Goal: Use online tool/utility: Use online tool/utility

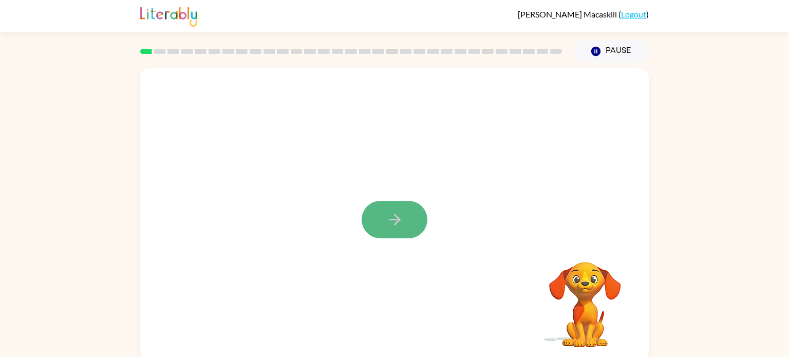
click at [387, 220] on icon "button" at bounding box center [395, 220] width 18 height 18
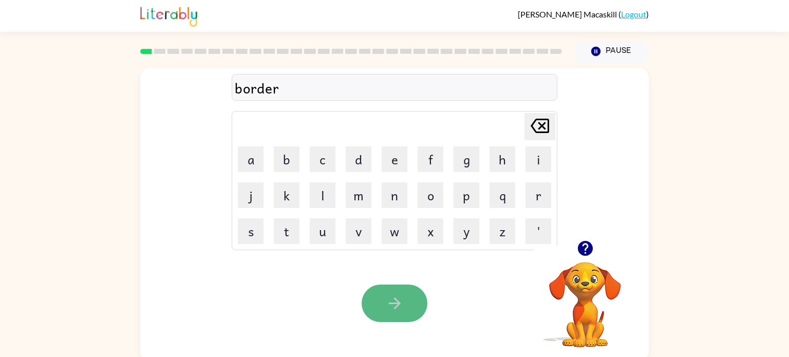
click at [388, 312] on icon "button" at bounding box center [395, 303] width 18 height 18
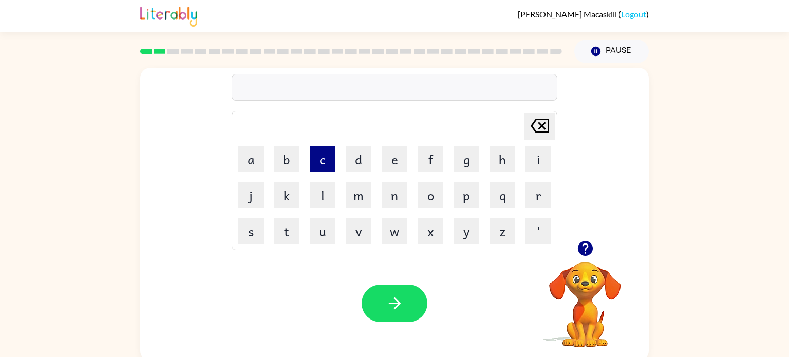
click at [329, 163] on button "c" at bounding box center [323, 159] width 26 height 26
click at [431, 196] on button "o" at bounding box center [430, 195] width 26 height 26
click at [327, 226] on button "u" at bounding box center [323, 231] width 26 height 26
click at [398, 202] on button "n" at bounding box center [395, 195] width 26 height 26
click at [286, 222] on button "t" at bounding box center [287, 231] width 26 height 26
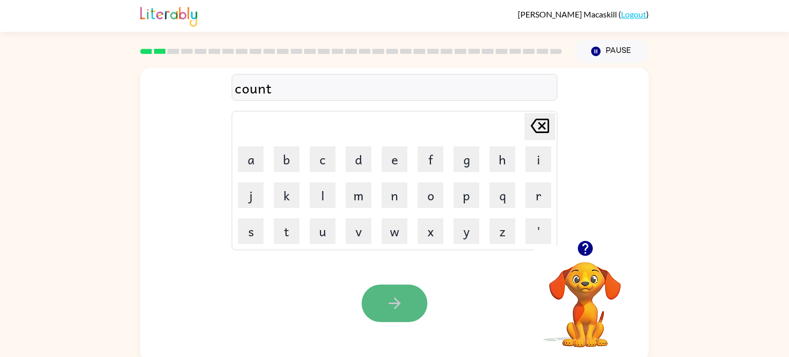
click at [379, 303] on button "button" at bounding box center [394, 302] width 66 height 37
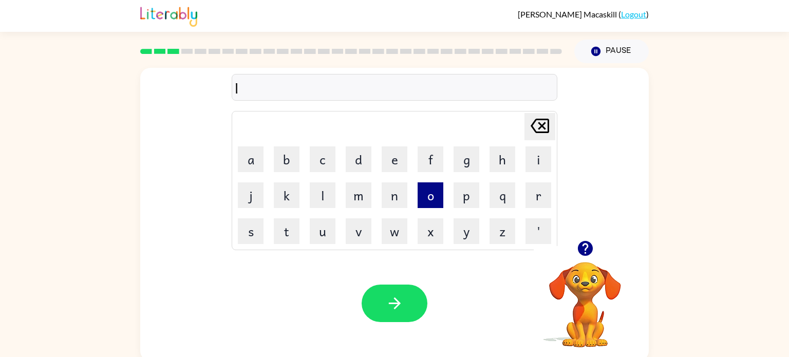
click at [430, 193] on button "o" at bounding box center [430, 195] width 26 height 26
click at [331, 161] on button "c" at bounding box center [323, 159] width 26 height 26
click at [249, 156] on button "a" at bounding box center [251, 159] width 26 height 26
click at [292, 230] on button "t" at bounding box center [287, 231] width 26 height 26
click at [385, 159] on button "e" at bounding box center [395, 159] width 26 height 26
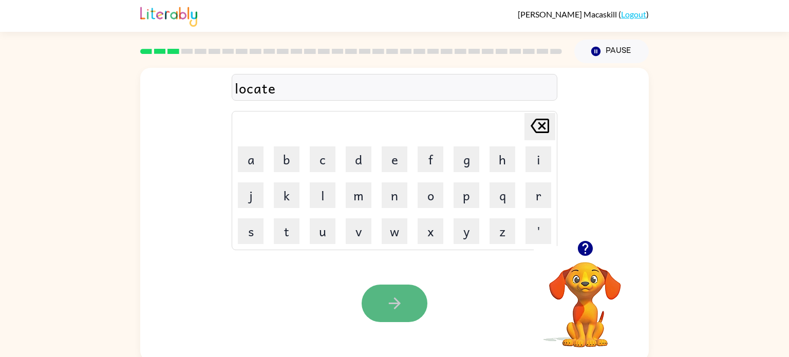
click at [393, 299] on icon "button" at bounding box center [395, 303] width 18 height 18
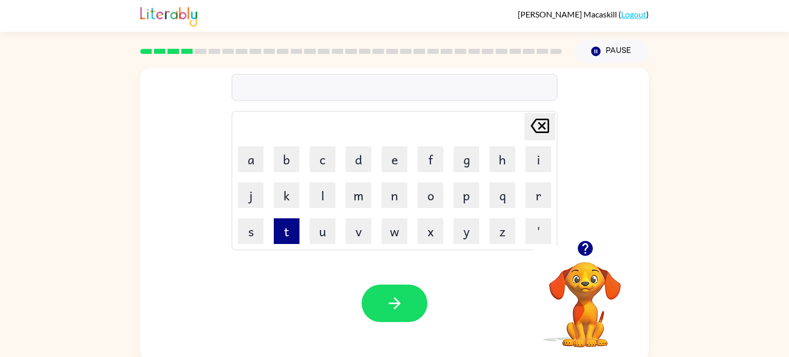
click at [282, 235] on button "t" at bounding box center [287, 231] width 26 height 26
click at [393, 231] on button "w" at bounding box center [395, 231] width 26 height 26
click at [529, 169] on button "i" at bounding box center [538, 159] width 26 height 26
click at [396, 193] on button "n" at bounding box center [395, 195] width 26 height 26
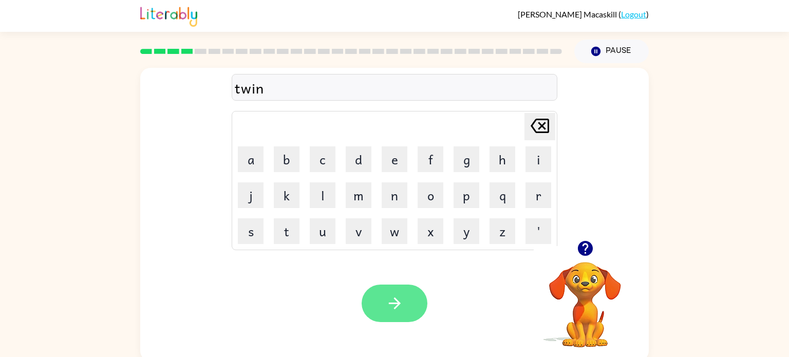
click at [395, 294] on icon "button" at bounding box center [395, 303] width 18 height 18
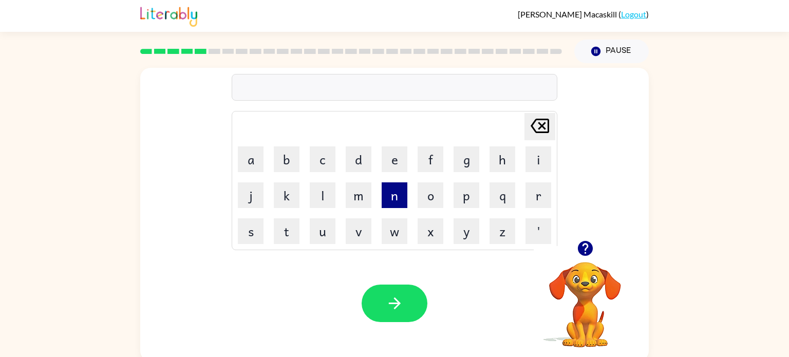
click at [391, 192] on button "n" at bounding box center [395, 195] width 26 height 26
click at [257, 160] on button "a" at bounding box center [251, 159] width 26 height 26
type button "a"
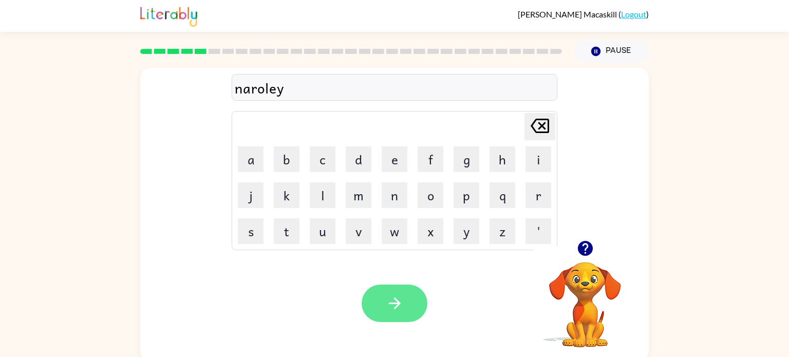
click at [382, 298] on button "button" at bounding box center [394, 302] width 66 height 37
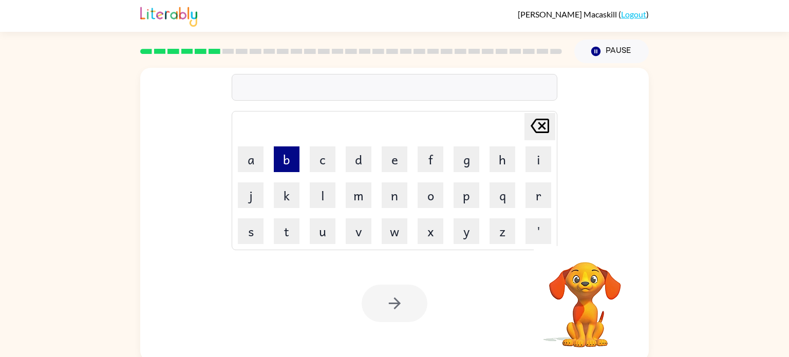
click at [287, 160] on button "b" at bounding box center [287, 159] width 26 height 26
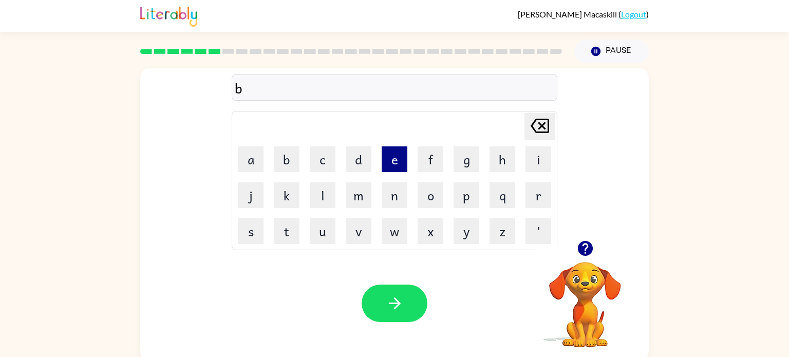
click at [397, 160] on button "e" at bounding box center [395, 159] width 26 height 26
click at [495, 160] on button "h" at bounding box center [502, 159] width 26 height 26
click at [539, 163] on button "i" at bounding box center [538, 159] width 26 height 26
click at [403, 200] on button "n" at bounding box center [395, 195] width 26 height 26
click at [355, 161] on button "d" at bounding box center [359, 159] width 26 height 26
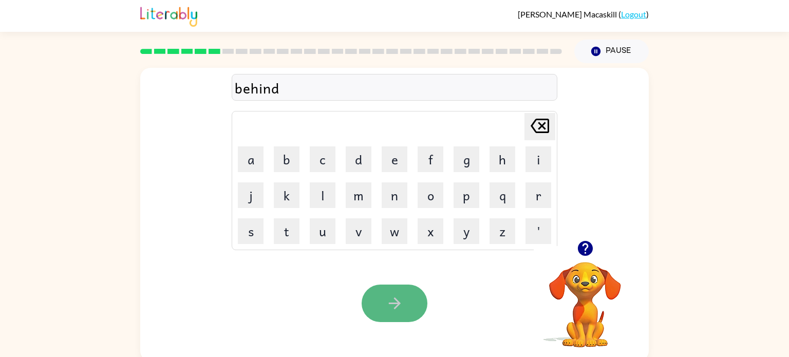
click at [398, 303] on icon "button" at bounding box center [394, 303] width 12 height 12
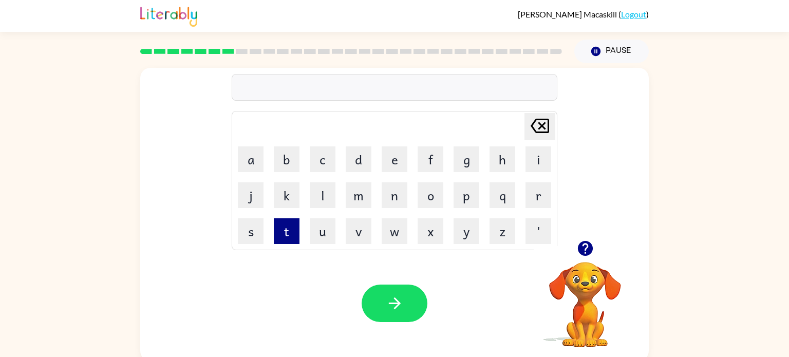
click at [287, 232] on button "t" at bounding box center [287, 231] width 26 height 26
click at [539, 202] on button "r" at bounding box center [538, 195] width 26 height 26
click at [531, 162] on button "i" at bounding box center [538, 159] width 26 height 26
click at [319, 159] on button "c" at bounding box center [323, 159] width 26 height 26
click at [318, 186] on button "l" at bounding box center [323, 195] width 26 height 26
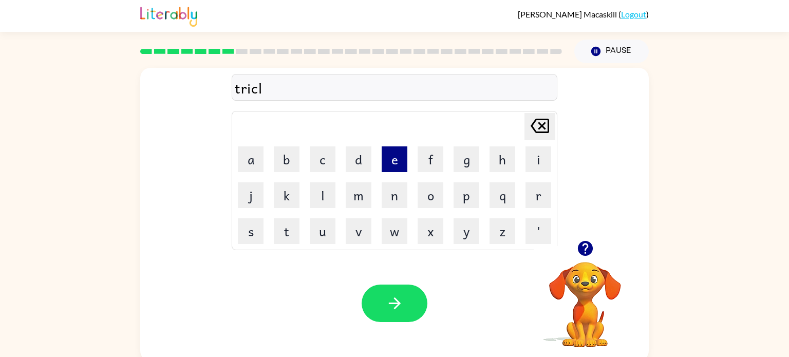
click at [390, 159] on button "e" at bounding box center [395, 159] width 26 height 26
click at [389, 294] on button "button" at bounding box center [394, 302] width 66 height 37
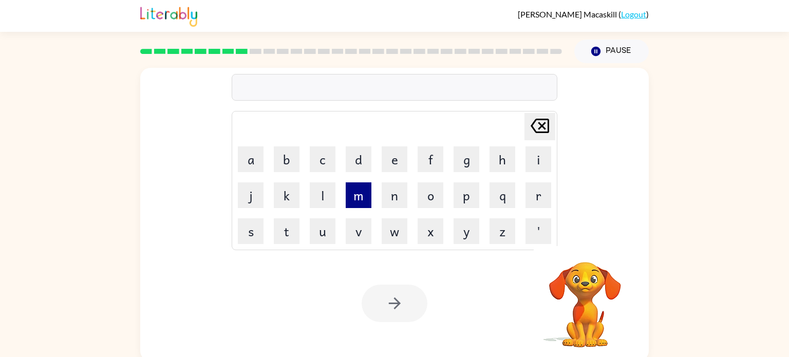
click at [361, 200] on button "m" at bounding box center [359, 195] width 26 height 26
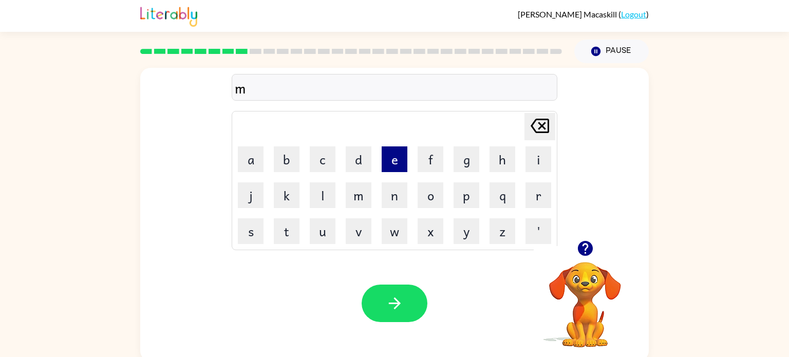
click at [393, 163] on button "e" at bounding box center [395, 159] width 26 height 26
click at [254, 157] on button "a" at bounding box center [251, 159] width 26 height 26
click at [532, 198] on button "r" at bounding box center [538, 195] width 26 height 26
click at [535, 157] on button "i" at bounding box center [538, 159] width 26 height 26
click at [321, 159] on button "c" at bounding box center [323, 159] width 26 height 26
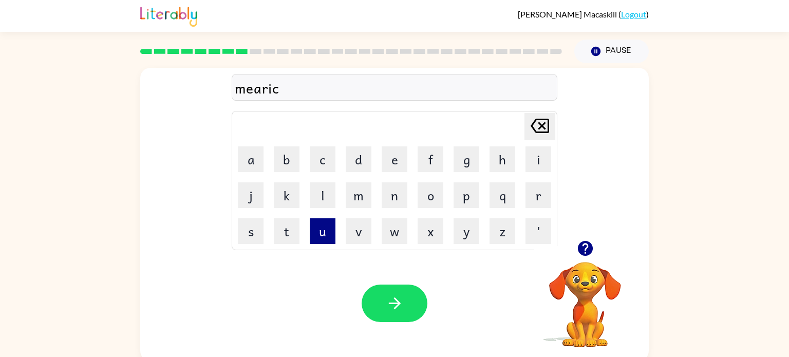
click at [321, 222] on button "u" at bounding box center [323, 231] width 26 height 26
click at [321, 194] on button "l" at bounding box center [323, 195] width 26 height 26
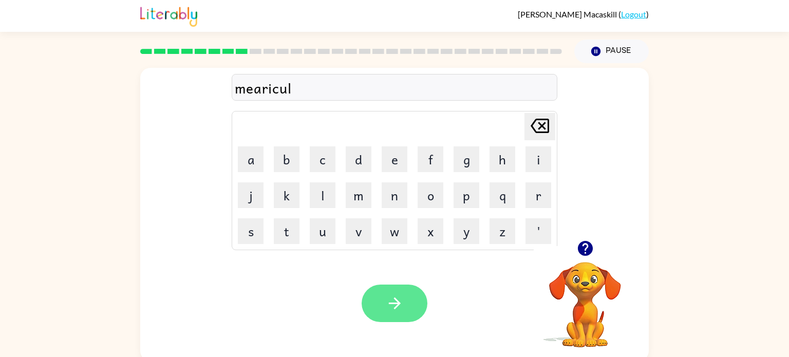
click at [387, 309] on icon "button" at bounding box center [395, 303] width 18 height 18
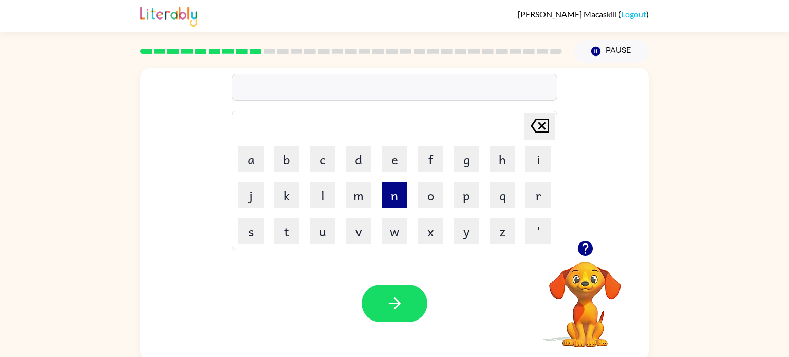
click at [388, 199] on button "n" at bounding box center [395, 195] width 26 height 26
click at [526, 157] on button "i" at bounding box center [538, 159] width 26 height 26
click at [360, 187] on button "m" at bounding box center [359, 195] width 26 height 26
click at [293, 161] on button "b" at bounding box center [287, 159] width 26 height 26
click at [322, 193] on button "l" at bounding box center [323, 195] width 26 height 26
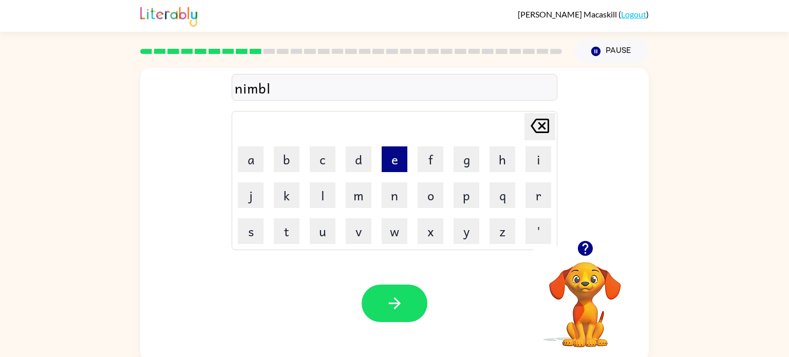
click at [393, 161] on button "e" at bounding box center [395, 159] width 26 height 26
click at [393, 299] on icon "button" at bounding box center [395, 303] width 18 height 18
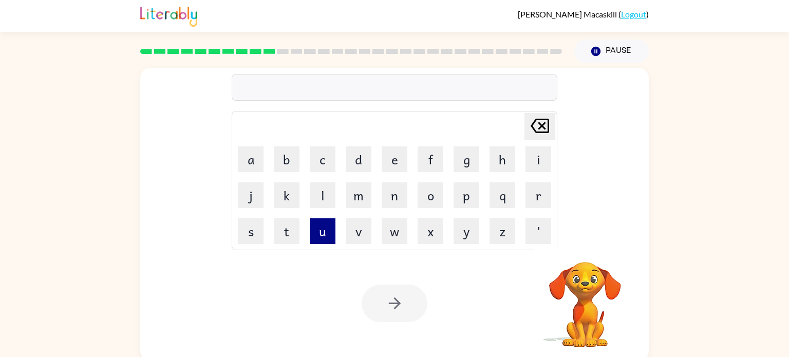
click at [325, 229] on button "u" at bounding box center [323, 231] width 26 height 26
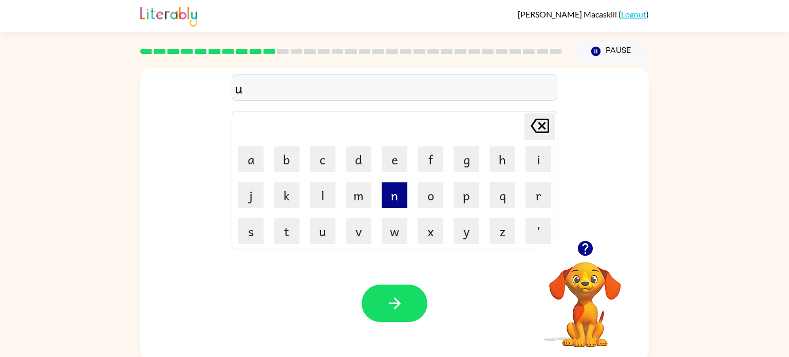
click at [390, 195] on button "n" at bounding box center [395, 195] width 26 height 26
click at [429, 158] on button "f" at bounding box center [430, 159] width 26 height 26
click at [323, 234] on button "u" at bounding box center [323, 231] width 26 height 26
click at [321, 197] on button "l" at bounding box center [323, 195] width 26 height 26
click at [392, 161] on button "e" at bounding box center [395, 159] width 26 height 26
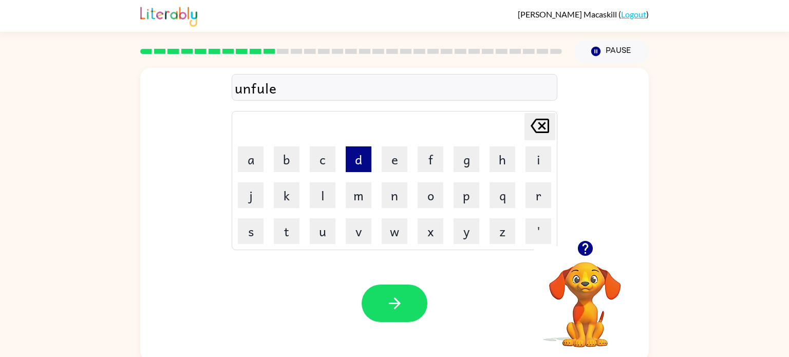
click at [360, 158] on button "d" at bounding box center [359, 159] width 26 height 26
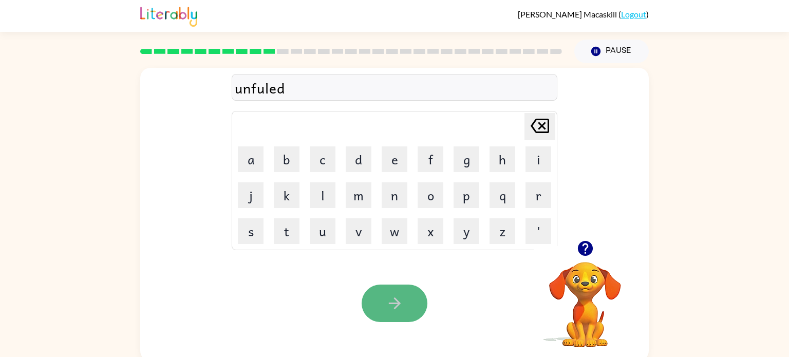
click at [378, 288] on button "button" at bounding box center [394, 302] width 66 height 37
click at [378, 288] on div at bounding box center [394, 302] width 66 height 37
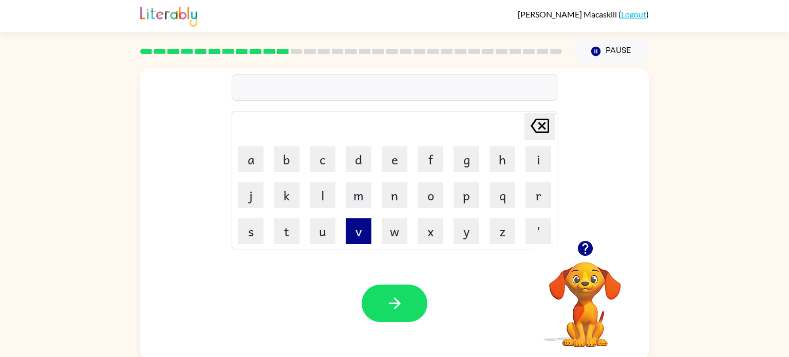
click at [359, 238] on button "v" at bounding box center [359, 231] width 26 height 26
click at [427, 200] on button "o" at bounding box center [430, 195] width 26 height 26
click at [291, 227] on button "t" at bounding box center [287, 231] width 26 height 26
click at [391, 160] on button "e" at bounding box center [395, 159] width 26 height 26
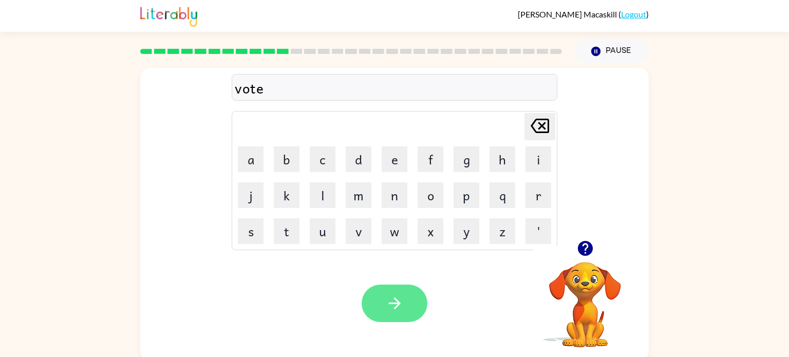
click at [392, 302] on icon "button" at bounding box center [395, 303] width 18 height 18
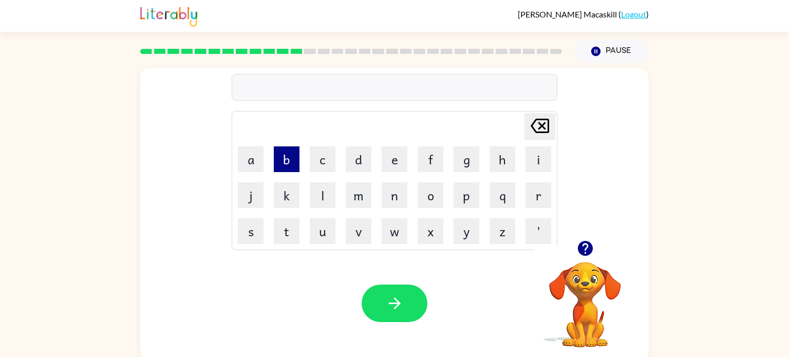
click at [285, 157] on button "b" at bounding box center [287, 159] width 26 height 26
click at [390, 160] on button "e" at bounding box center [395, 159] width 26 height 26
click at [359, 155] on button "d" at bounding box center [359, 159] width 26 height 26
click at [282, 225] on button "t" at bounding box center [287, 231] width 26 height 26
click at [530, 164] on button "i" at bounding box center [538, 159] width 26 height 26
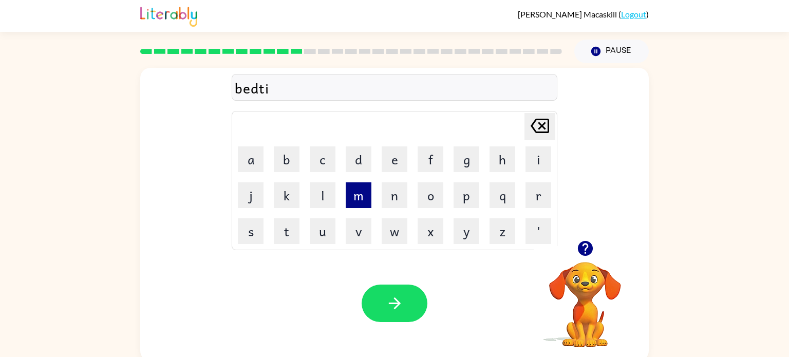
click at [355, 189] on button "m" at bounding box center [359, 195] width 26 height 26
click at [390, 160] on button "e" at bounding box center [395, 159] width 26 height 26
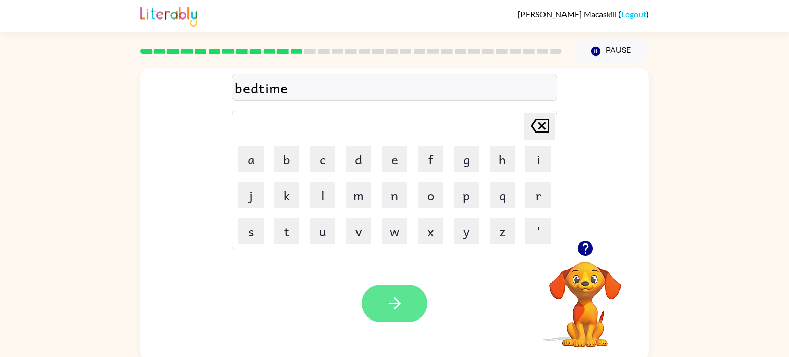
click at [395, 294] on icon "button" at bounding box center [395, 303] width 18 height 18
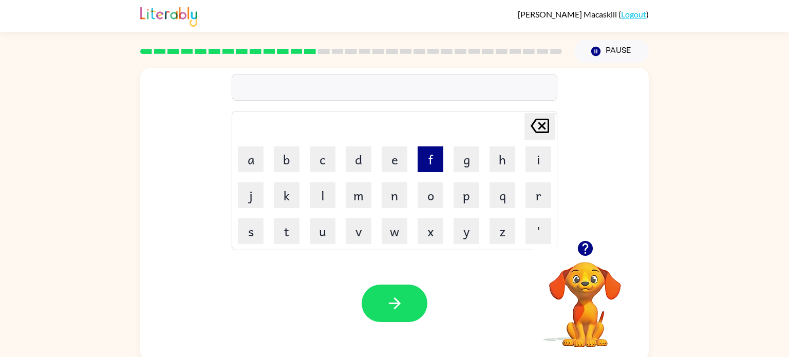
click at [422, 164] on button "f" at bounding box center [430, 159] width 26 height 26
click at [533, 151] on button "i" at bounding box center [538, 159] width 26 height 26
click at [292, 227] on button "t" at bounding box center [287, 231] width 26 height 26
click at [396, 198] on button "n" at bounding box center [395, 195] width 26 height 26
click at [537, 159] on button "i" at bounding box center [538, 159] width 26 height 26
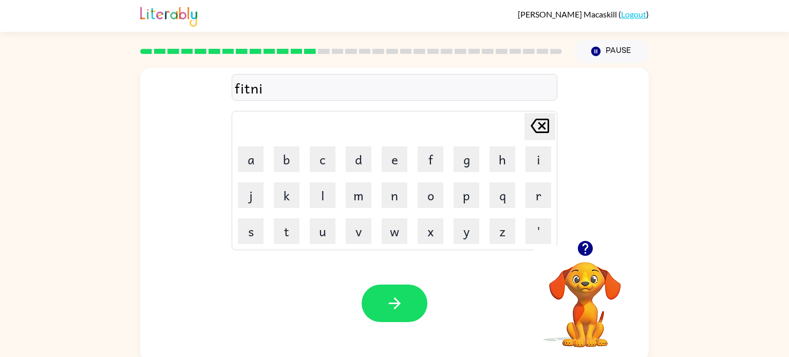
click at [540, 124] on icon "[PERSON_NAME] last character input" at bounding box center [539, 125] width 25 height 25
click at [386, 159] on button "e" at bounding box center [395, 159] width 26 height 26
click at [257, 226] on button "s" at bounding box center [251, 231] width 26 height 26
click at [538, 126] on icon "[PERSON_NAME] last character input" at bounding box center [539, 125] width 25 height 25
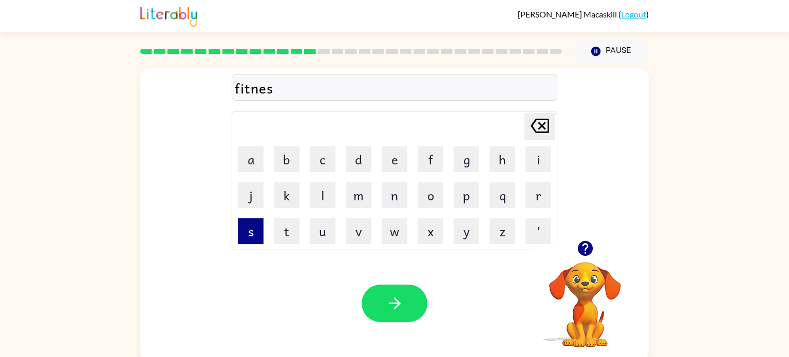
click at [256, 230] on button "s" at bounding box center [251, 231] width 26 height 26
click at [388, 294] on button "button" at bounding box center [394, 302] width 66 height 37
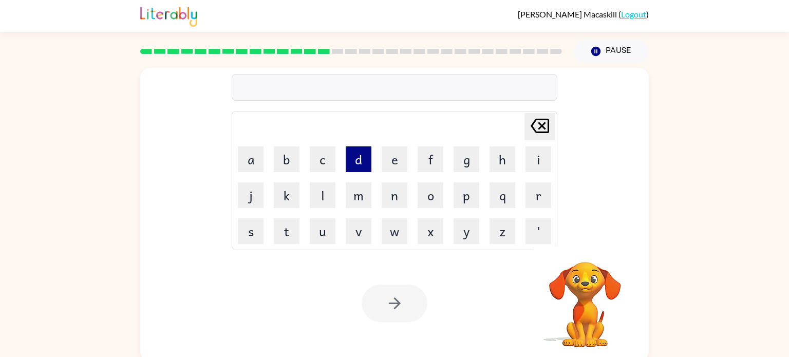
click at [356, 158] on button "d" at bounding box center [359, 159] width 26 height 26
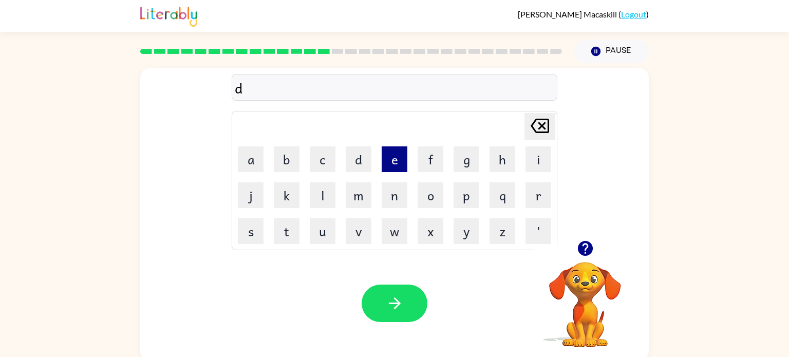
click at [391, 161] on button "e" at bounding box center [395, 159] width 26 height 26
click at [322, 194] on button "l" at bounding box center [323, 195] width 26 height 26
click at [459, 231] on button "y" at bounding box center [466, 231] width 26 height 26
click at [545, 132] on icon at bounding box center [539, 126] width 18 height 14
click at [401, 153] on button "e" at bounding box center [395, 159] width 26 height 26
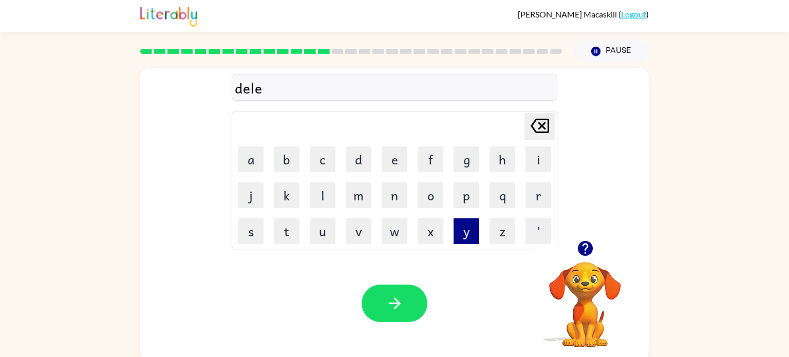
click at [469, 234] on button "y" at bounding box center [466, 231] width 26 height 26
click at [539, 123] on icon at bounding box center [539, 126] width 18 height 14
click at [259, 162] on button "a" at bounding box center [251, 159] width 26 height 26
click at [465, 223] on button "y" at bounding box center [466, 231] width 26 height 26
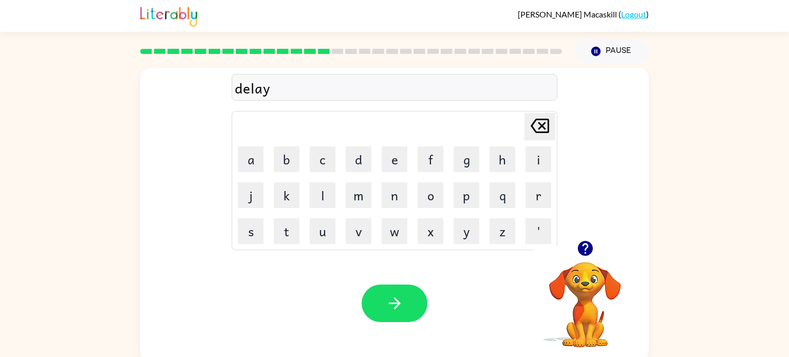
click at [378, 284] on div "Your browser must support playing .mp4 files to use Literably. Please try using…" at bounding box center [394, 303] width 508 height 116
click at [381, 303] on button "button" at bounding box center [394, 302] width 66 height 37
click at [289, 237] on button "t" at bounding box center [287, 231] width 26 height 26
click at [387, 162] on button "e" at bounding box center [395, 159] width 26 height 26
click at [251, 156] on button "a" at bounding box center [251, 159] width 26 height 26
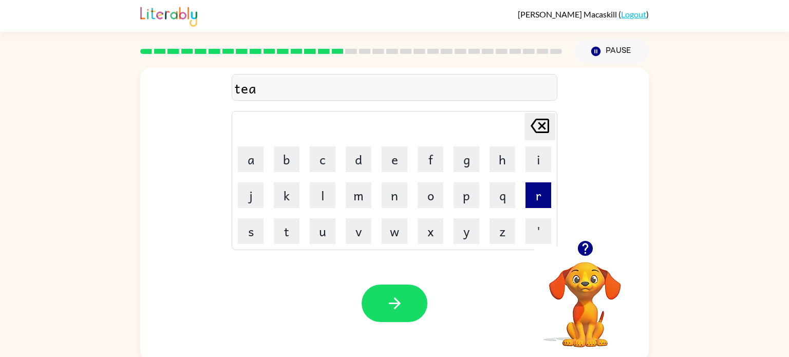
click at [537, 197] on button "r" at bounding box center [538, 195] width 26 height 26
click at [366, 198] on button "m" at bounding box center [359, 195] width 26 height 26
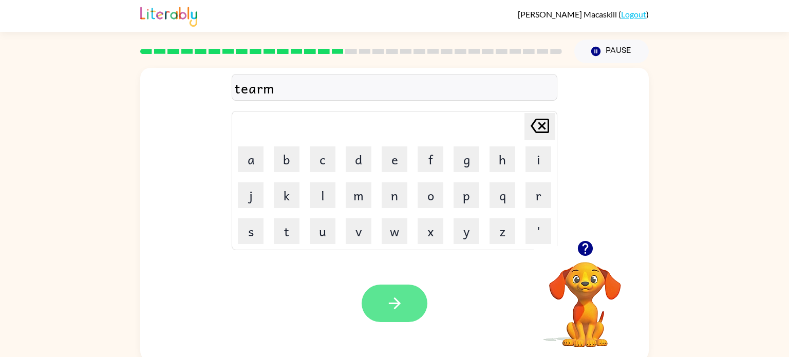
click at [405, 303] on button "button" at bounding box center [394, 302] width 66 height 37
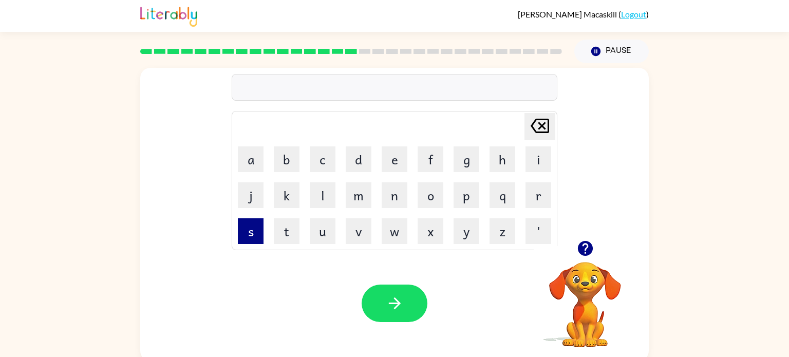
click at [252, 232] on button "s" at bounding box center [251, 231] width 26 height 26
click at [395, 163] on button "e" at bounding box center [395, 159] width 26 height 26
click at [279, 238] on button "t" at bounding box center [287, 231] width 26 height 26
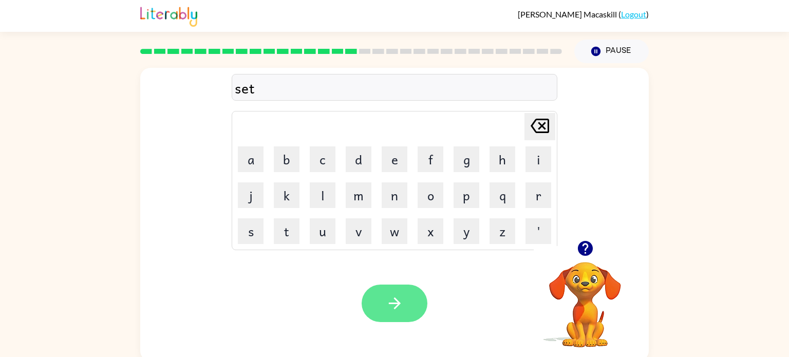
click at [404, 307] on button "button" at bounding box center [394, 302] width 66 height 37
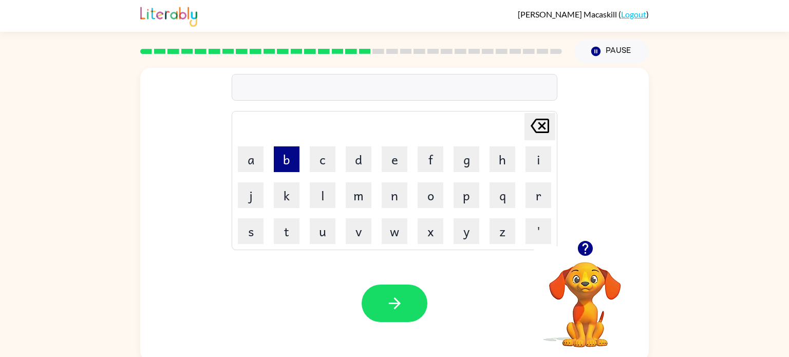
click at [286, 158] on button "b" at bounding box center [287, 159] width 26 height 26
click at [285, 159] on button "b" at bounding box center [287, 159] width 26 height 26
click at [540, 120] on icon "[PERSON_NAME] last character input" at bounding box center [539, 125] width 25 height 25
click at [537, 188] on button "r" at bounding box center [538, 195] width 26 height 26
click at [537, 158] on button "i" at bounding box center [538, 159] width 26 height 26
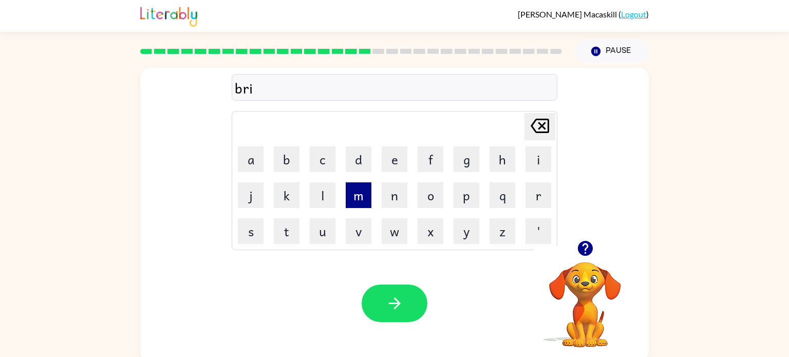
click at [353, 194] on button "m" at bounding box center [359, 195] width 26 height 26
click at [536, 155] on button "i" at bounding box center [538, 159] width 26 height 26
click at [406, 196] on button "n" at bounding box center [395, 195] width 26 height 26
click at [470, 159] on button "g" at bounding box center [466, 159] width 26 height 26
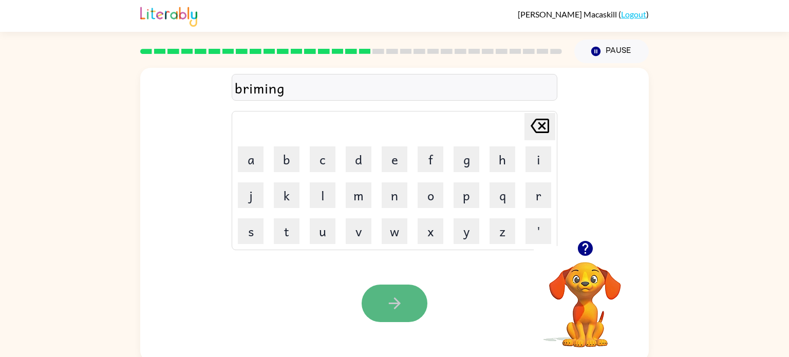
click at [410, 300] on button "button" at bounding box center [394, 302] width 66 height 37
click at [391, 305] on icon "button" at bounding box center [395, 303] width 18 height 18
click at [391, 308] on icon "button" at bounding box center [395, 303] width 18 height 18
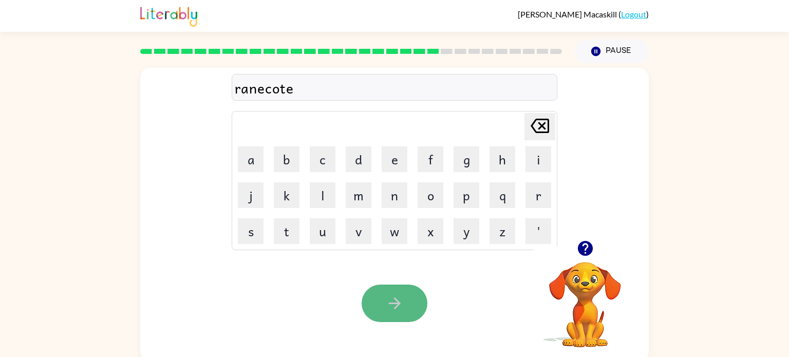
click at [390, 303] on icon "button" at bounding box center [394, 303] width 12 height 12
click at [389, 310] on icon "button" at bounding box center [395, 303] width 18 height 18
click at [389, 311] on icon "button" at bounding box center [395, 303] width 18 height 18
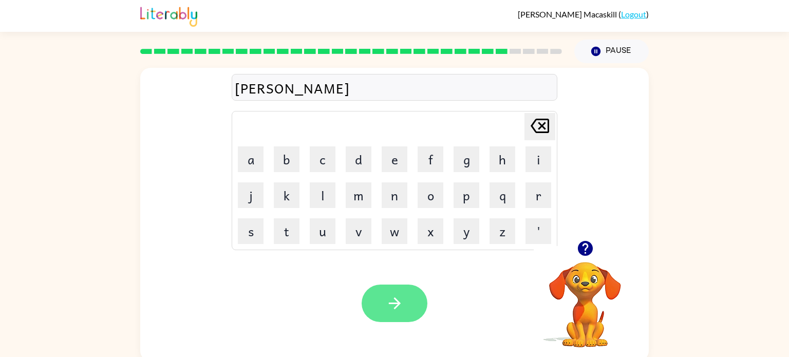
click at [388, 311] on icon "button" at bounding box center [395, 303] width 18 height 18
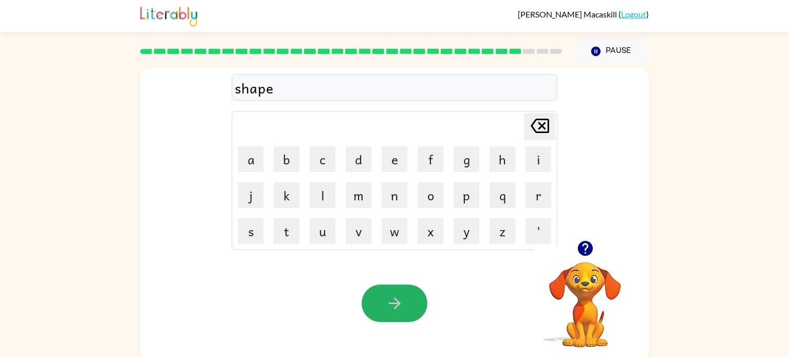
click at [388, 311] on icon "button" at bounding box center [395, 303] width 18 height 18
